Goal: Task Accomplishment & Management: Use online tool/utility

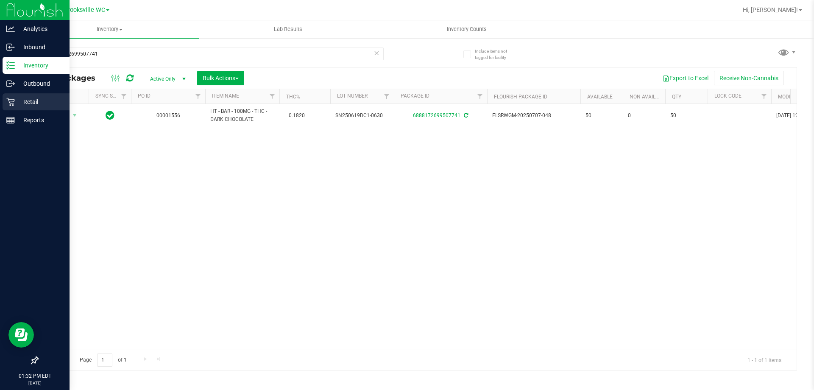
click at [41, 103] on p "Retail" at bounding box center [40, 102] width 51 height 10
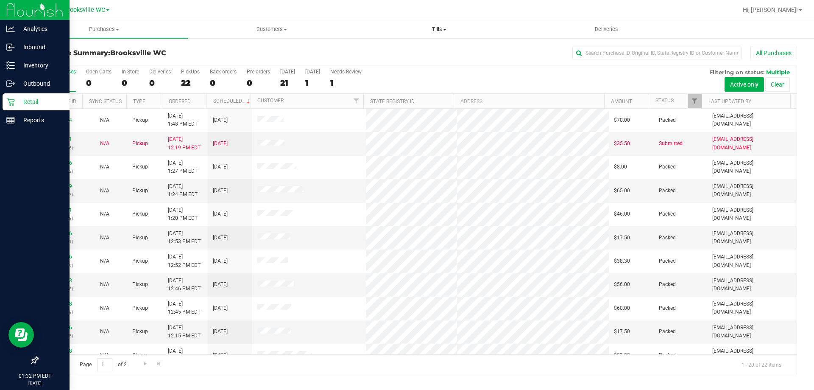
click at [437, 31] on span "Tills" at bounding box center [439, 29] width 167 height 8
click at [424, 53] on li "Manage tills" at bounding box center [439, 51] width 168 height 10
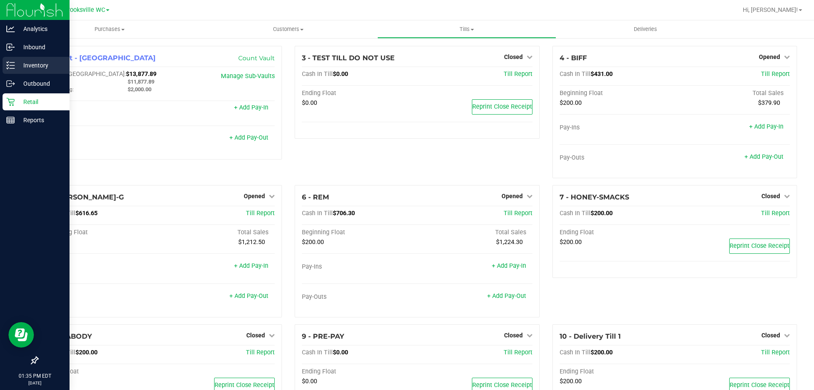
click at [33, 64] on p "Inventory" at bounding box center [40, 65] width 51 height 10
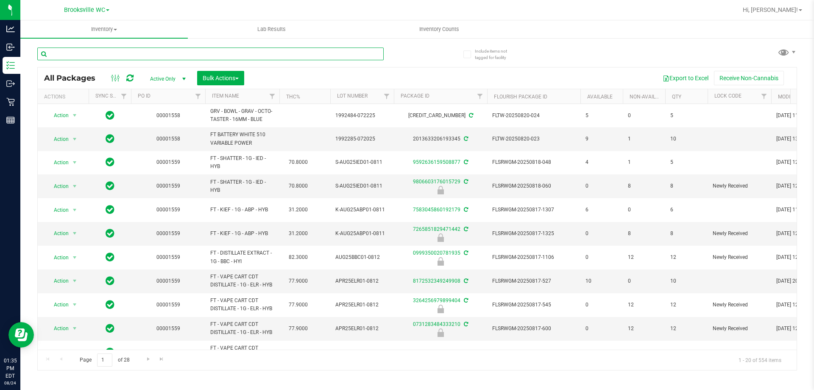
click at [187, 56] on input "text" at bounding box center [210, 54] width 347 height 13
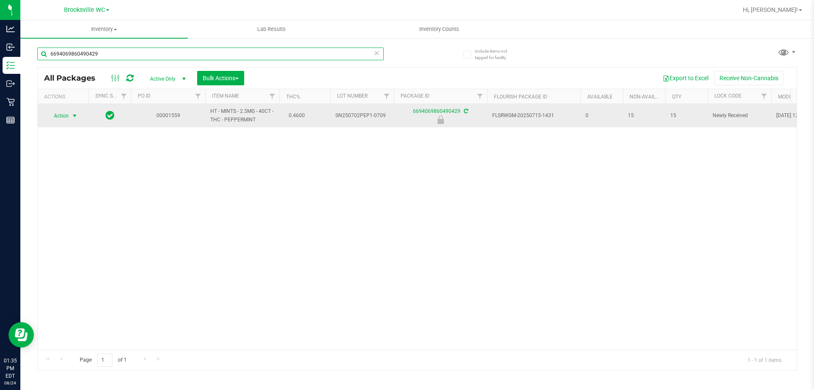
type input "6694069860490429"
click at [53, 118] on span "Action" at bounding box center [57, 116] width 23 height 12
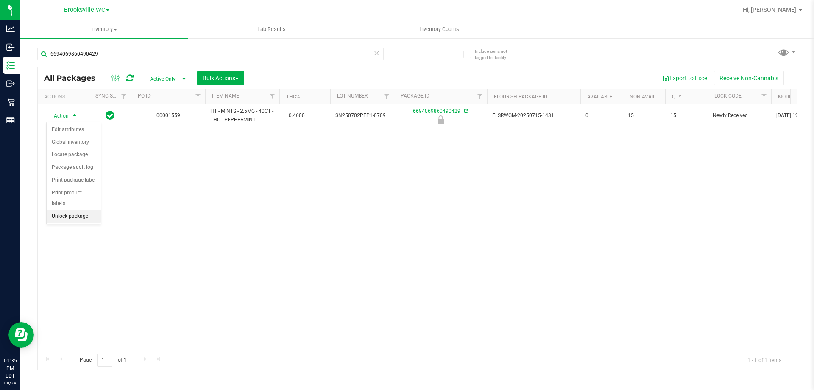
click at [80, 210] on li "Unlock package" at bounding box center [74, 216] width 54 height 13
